Goal: Transaction & Acquisition: Book appointment/travel/reservation

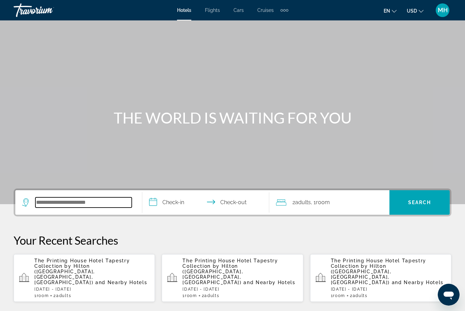
click at [57, 204] on input "Search hotel destination" at bounding box center [83, 203] width 96 height 10
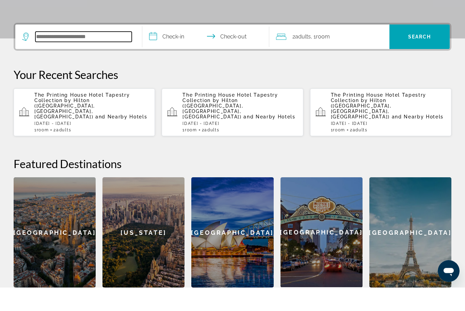
scroll to position [143, 0]
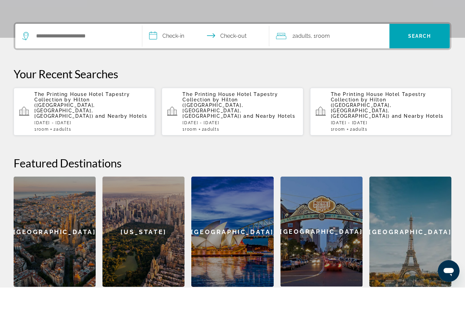
click at [96, 115] on p "The Printing House Hotel Tapestry Collection by Hilton ([GEOGRAPHIC_DATA], [GEO…" at bounding box center [91, 128] width 115 height 27
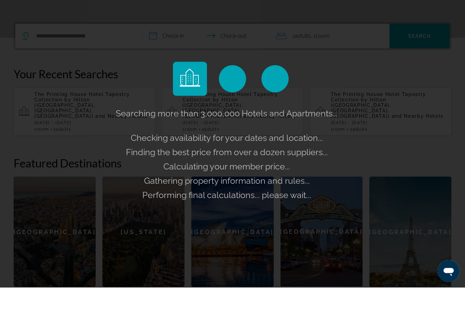
scroll to position [167, 0]
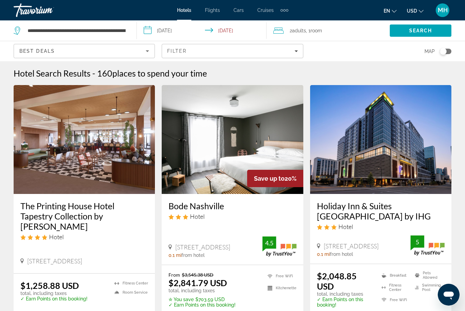
click at [107, 217] on h3 "The Printing House Hotel Tapestry Collection by [PERSON_NAME]" at bounding box center [84, 216] width 128 height 31
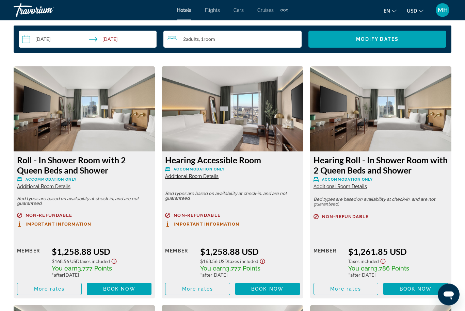
scroll to position [1002, 0]
click at [265, 289] on span "Book now" at bounding box center [267, 288] width 32 height 5
